Goal: Find specific page/section: Find specific page/section

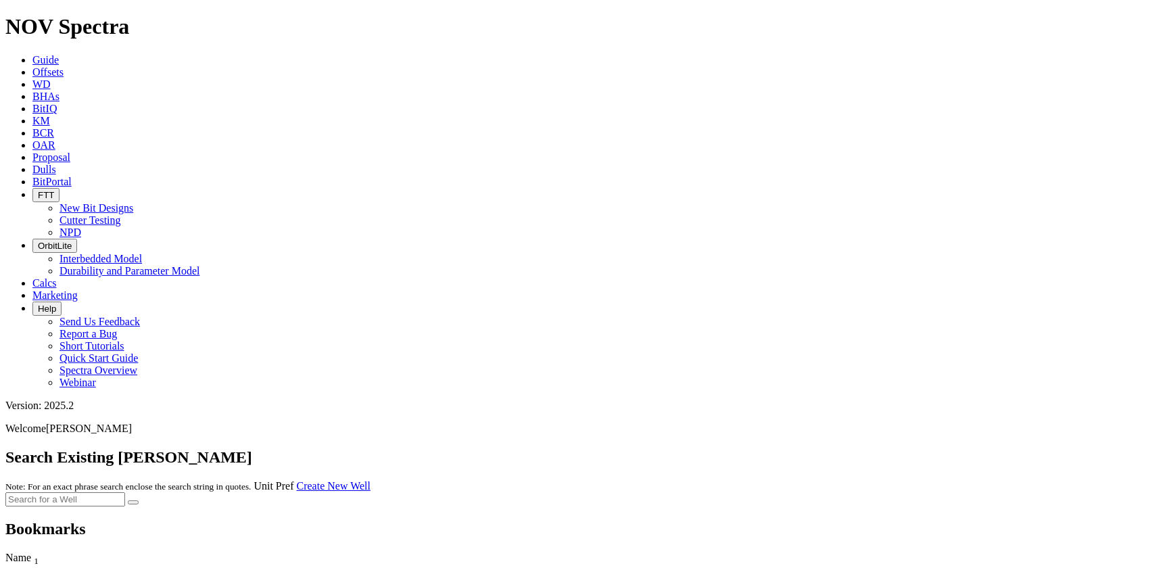
click at [32, 66] on icon at bounding box center [32, 71] width 0 height 11
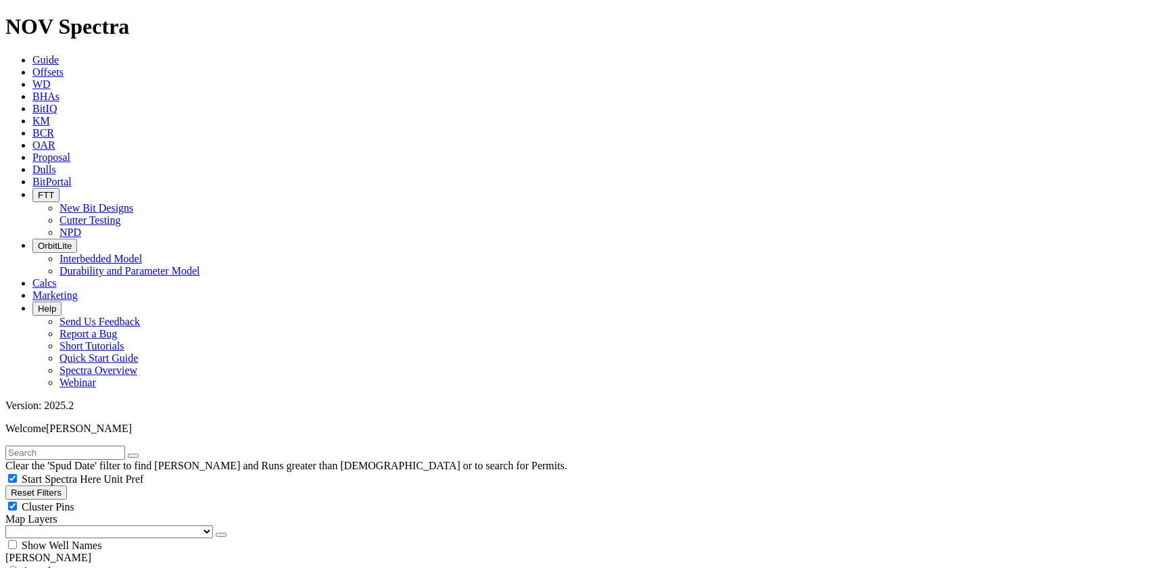
click at [54, 445] on input "text" at bounding box center [65, 452] width 120 height 14
paste input "[PERSON_NAME] 29"
click at [128, 453] on button "submit" at bounding box center [133, 455] width 11 height 4
click at [89, 445] on input "[PERSON_NAME] 29" at bounding box center [65, 452] width 120 height 14
type input "[PERSON_NAME]"
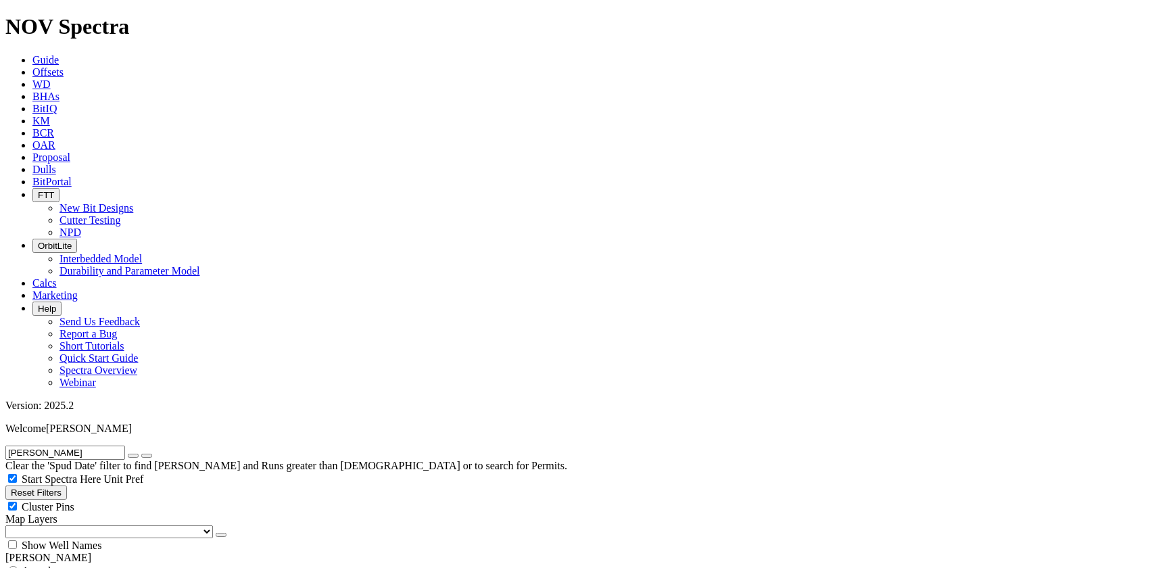
click at [141, 453] on button "submit" at bounding box center [146, 455] width 11 height 4
